Goal: Find specific page/section: Find specific page/section

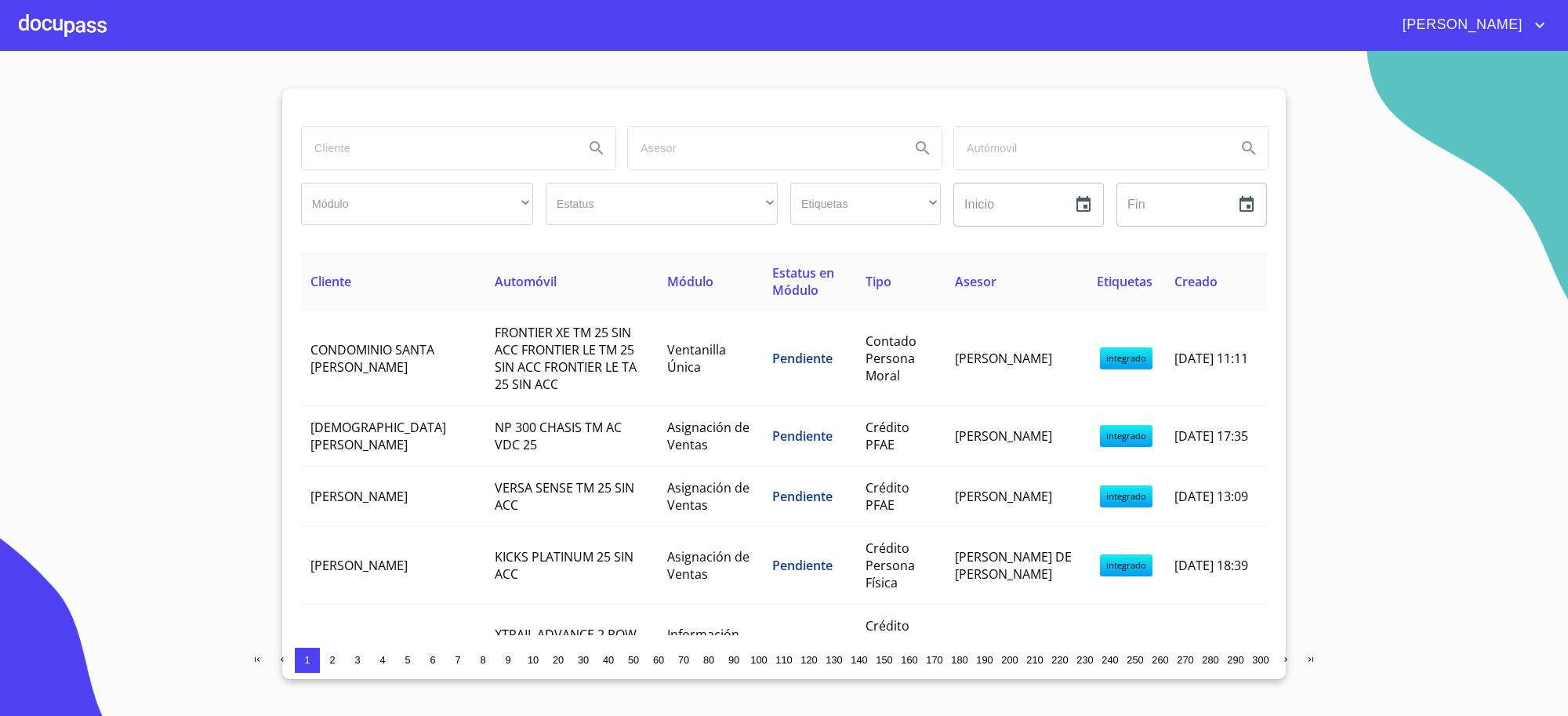
click at [498, 139] on input "search" at bounding box center [436, 148] width 270 height 43
type input "ARRENDADORA"
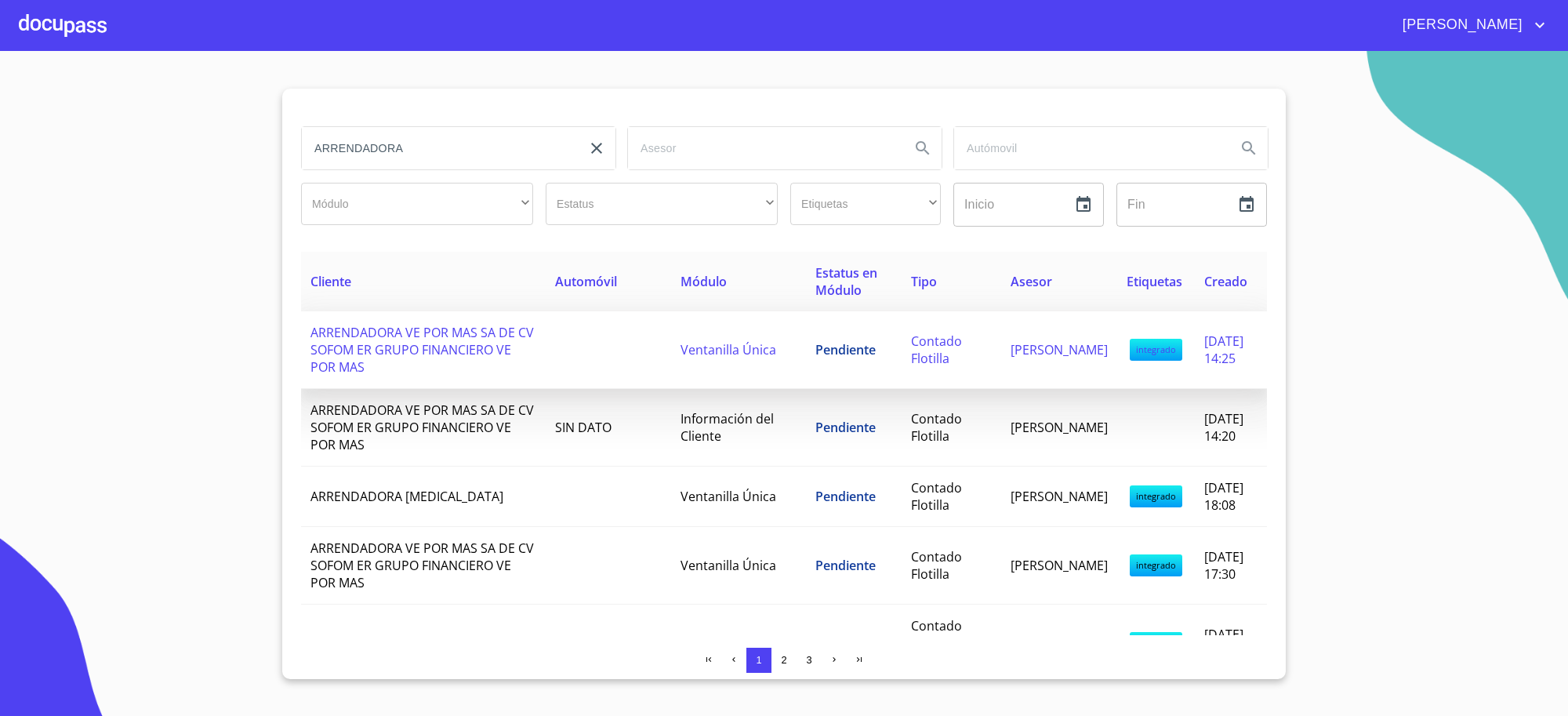
click at [546, 382] on td at bounding box center [608, 350] width 125 height 78
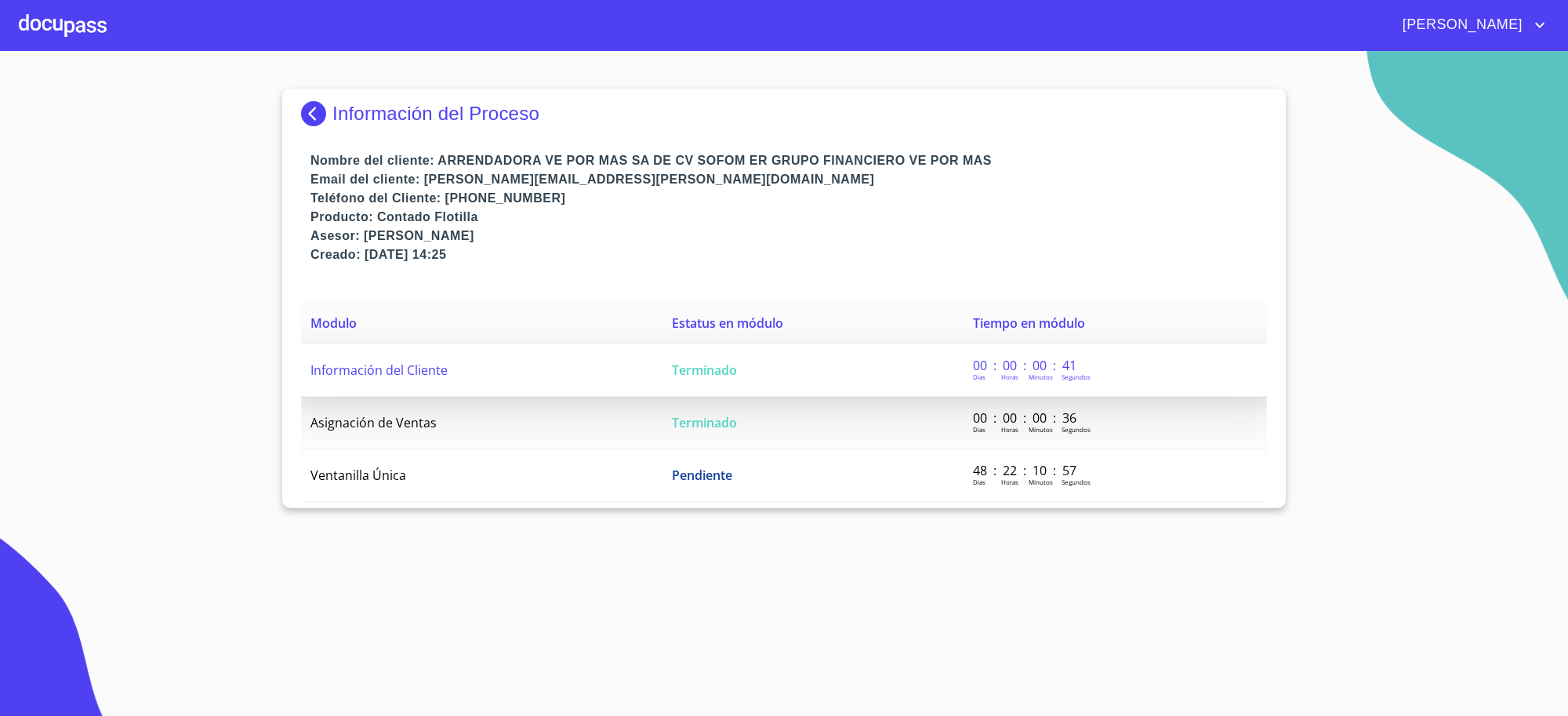
click at [561, 382] on td "Información del Cliente" at bounding box center [481, 371] width 361 height 52
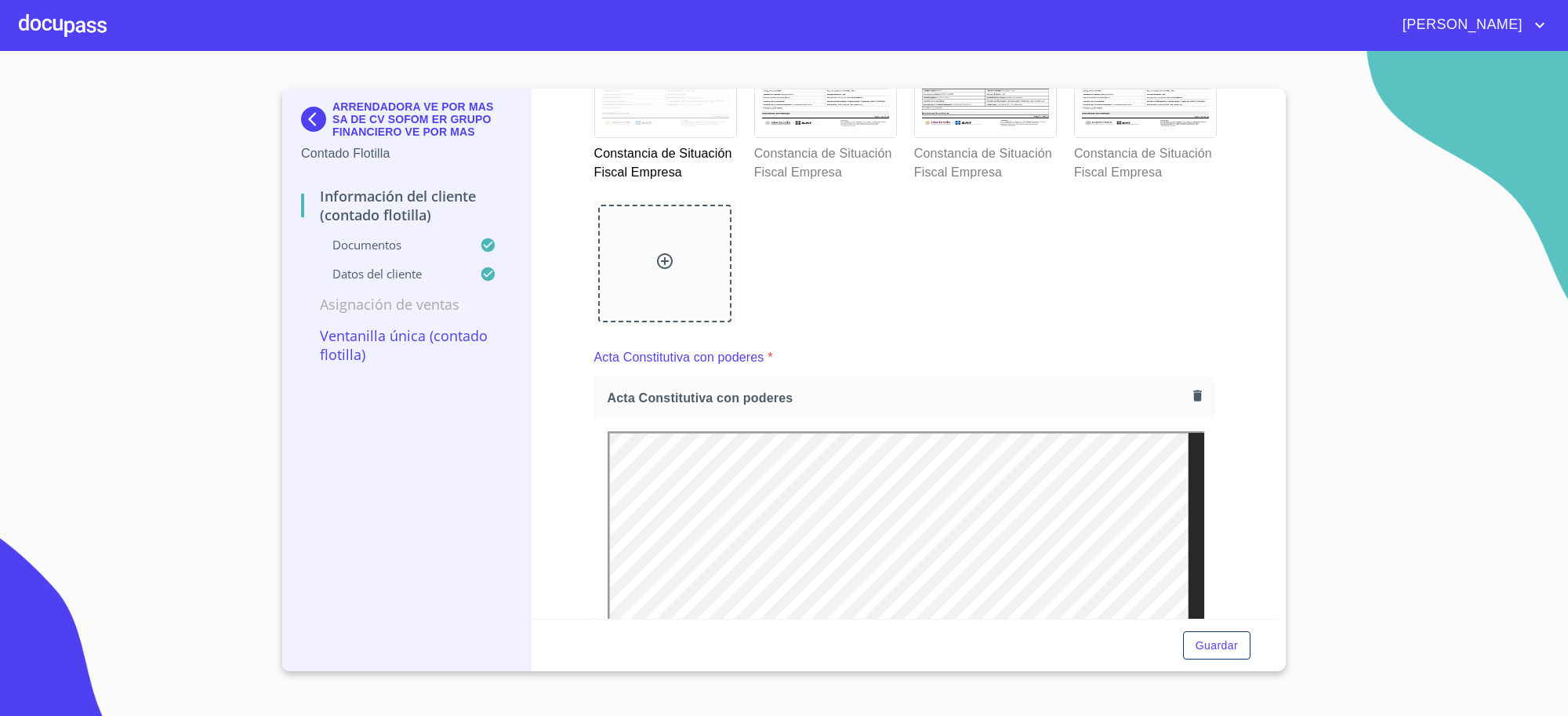
scroll to position [2680, 0]
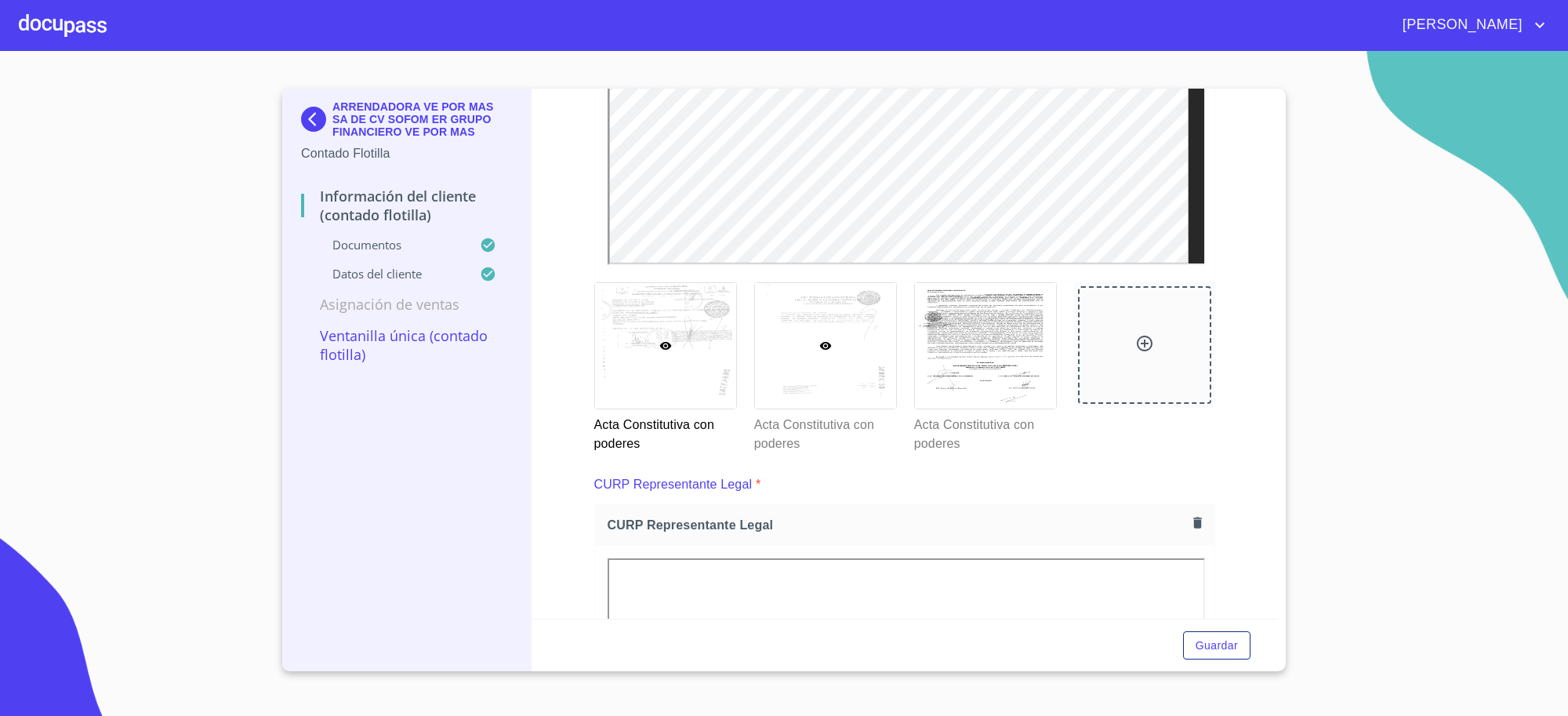
click at [789, 366] on div at bounding box center [825, 345] width 141 height 125
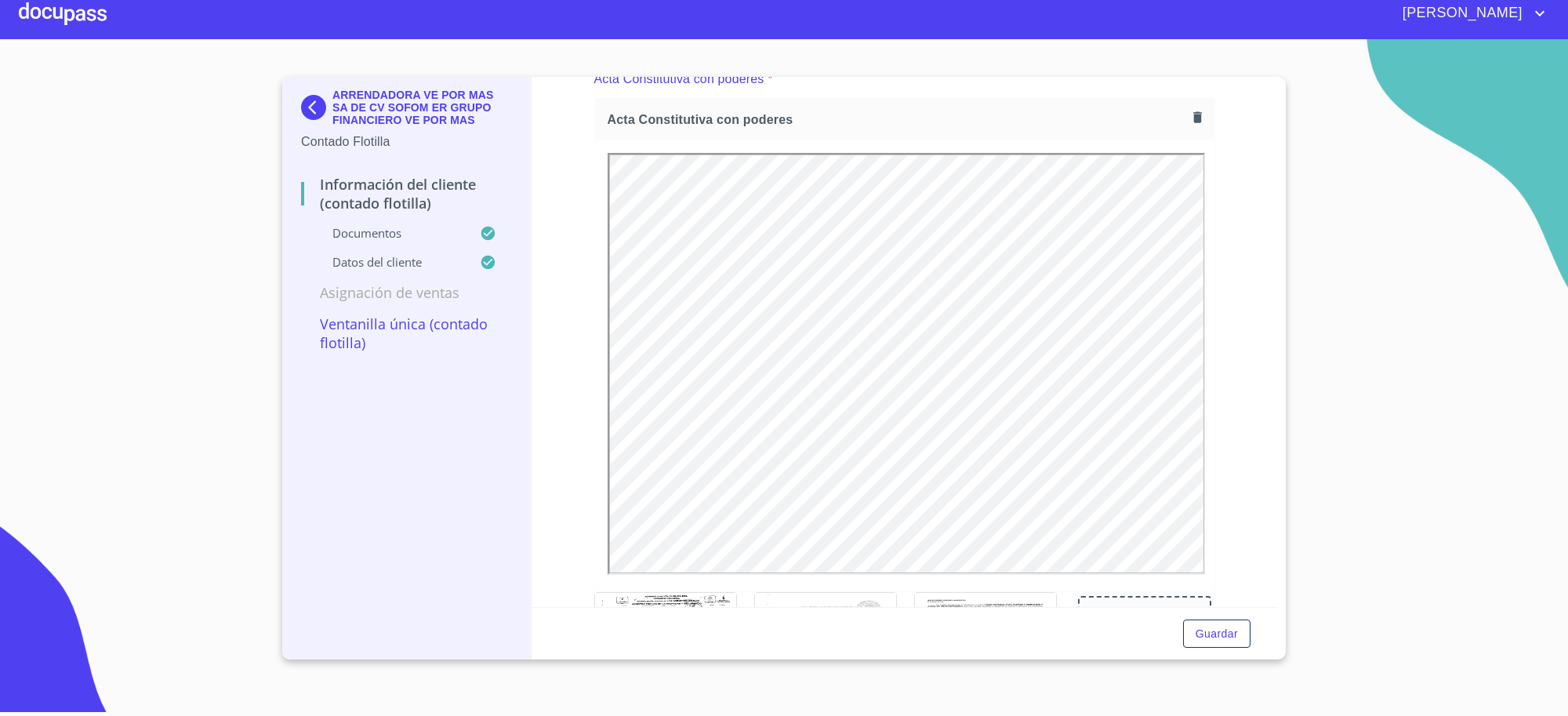
scroll to position [0, 0]
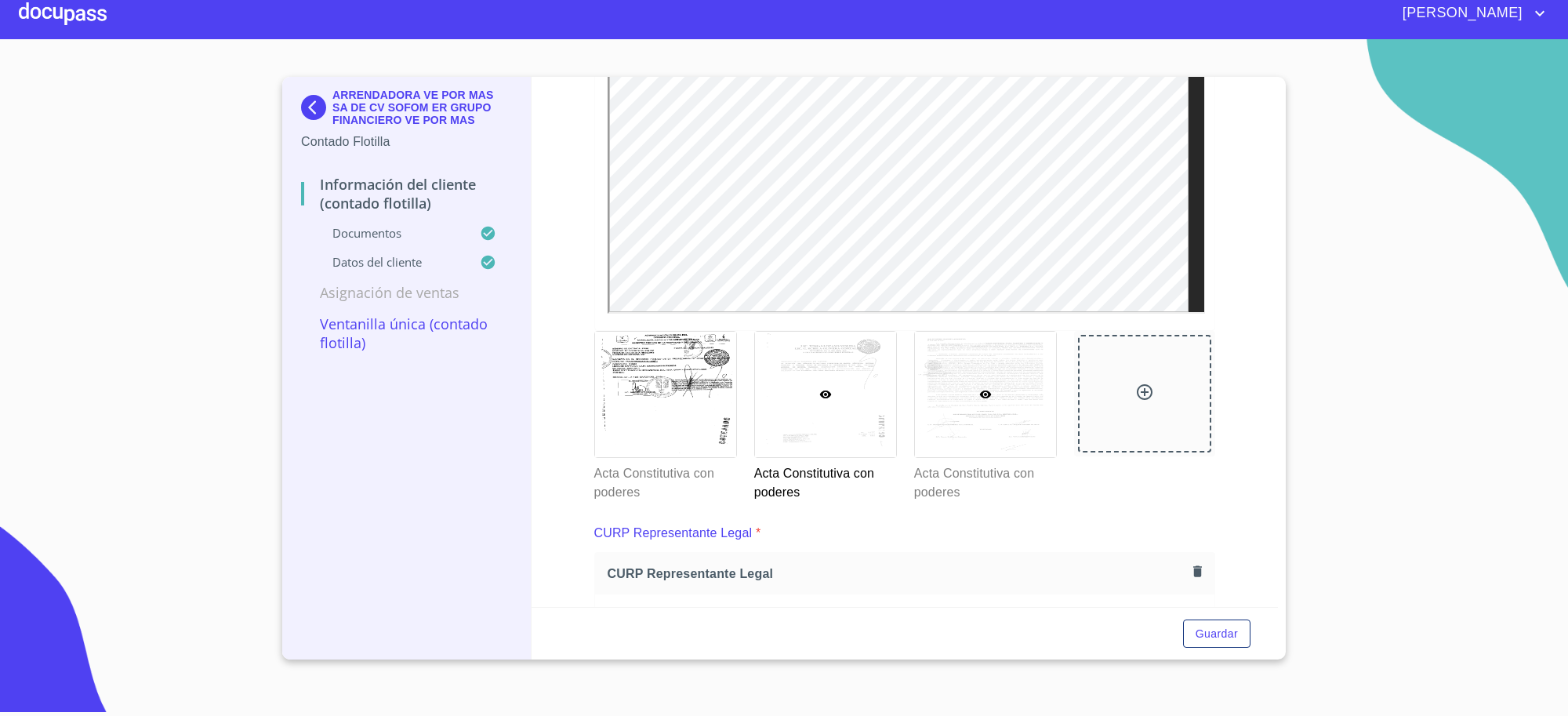
click at [992, 430] on div at bounding box center [985, 394] width 141 height 125
